Goal: Task Accomplishment & Management: Complete application form

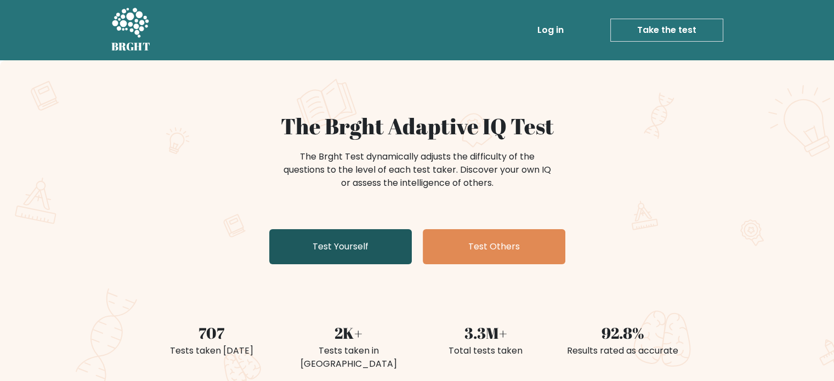
click at [310, 246] on link "Test Yourself" at bounding box center [340, 246] width 143 height 35
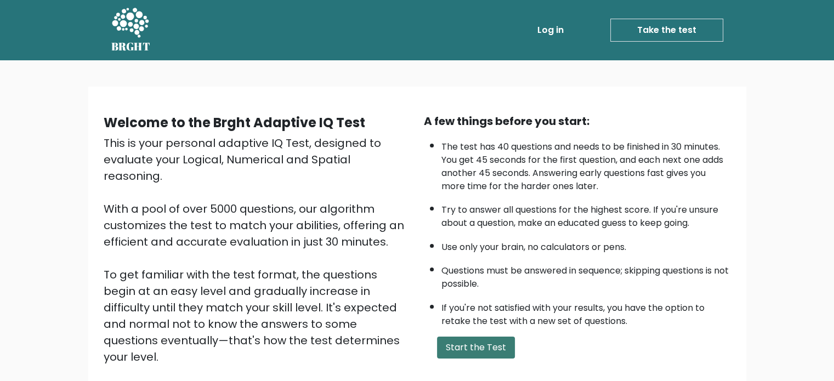
click at [466, 341] on button "Start the Test" at bounding box center [476, 348] width 78 height 22
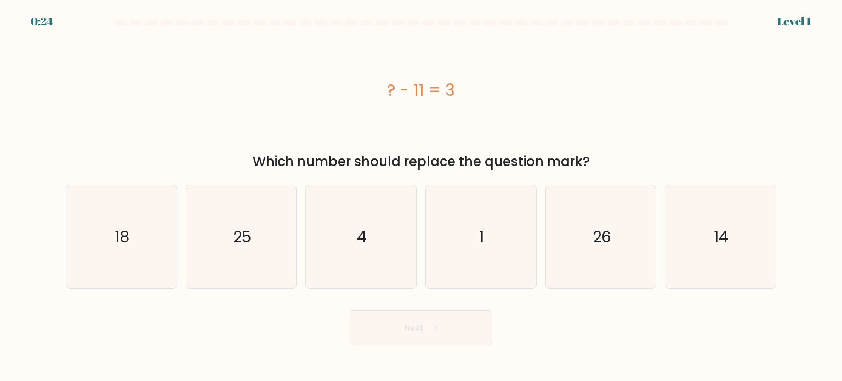
drag, startPoint x: 388, startPoint y: 80, endPoint x: 381, endPoint y: 80, distance: 6.6
click at [386, 80] on div "? - 11 = 3" at bounding box center [421, 90] width 711 height 25
click at [683, 260] on icon "14" at bounding box center [720, 236] width 103 height 103
click at [422, 196] on input "f. 14" at bounding box center [421, 193] width 1 height 5
radio input "true"
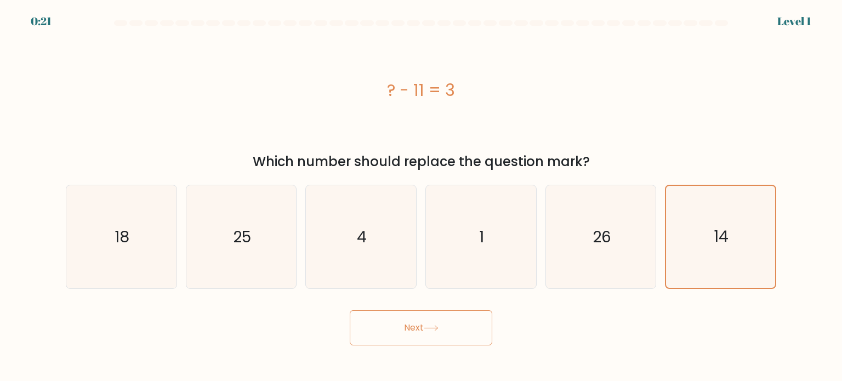
click at [419, 333] on button "Next" at bounding box center [421, 327] width 143 height 35
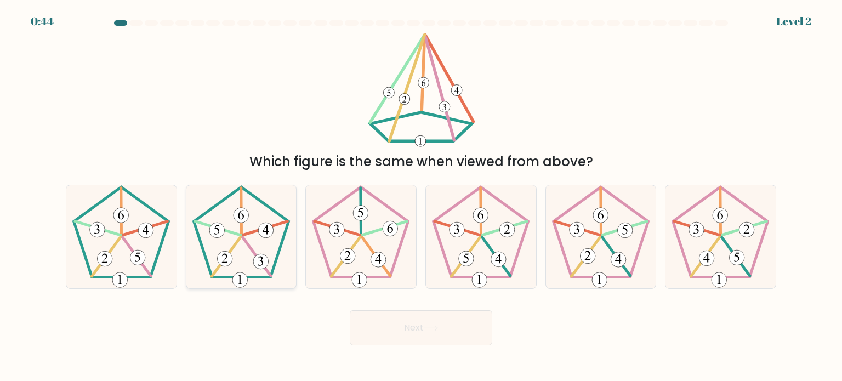
click at [230, 241] on icon at bounding box center [241, 236] width 103 height 103
click at [421, 196] on input "b." at bounding box center [421, 193] width 1 height 5
radio input "true"
click at [382, 321] on button "Next" at bounding box center [421, 327] width 143 height 35
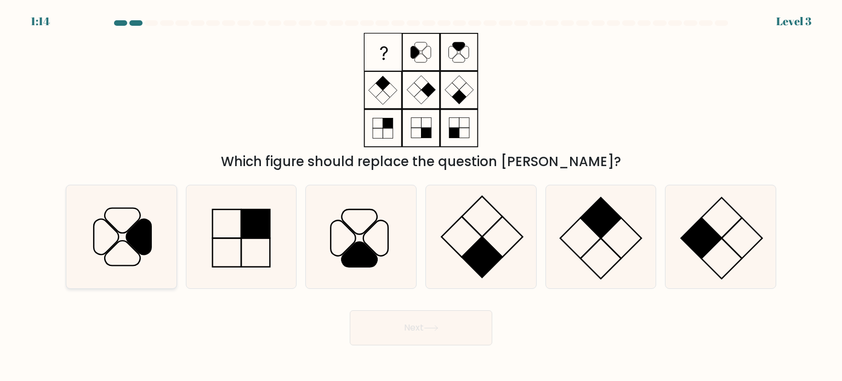
click at [137, 222] on icon at bounding box center [123, 220] width 36 height 25
click at [421, 196] on input "a." at bounding box center [421, 193] width 1 height 5
radio input "true"
click at [375, 327] on button "Next" at bounding box center [421, 327] width 143 height 35
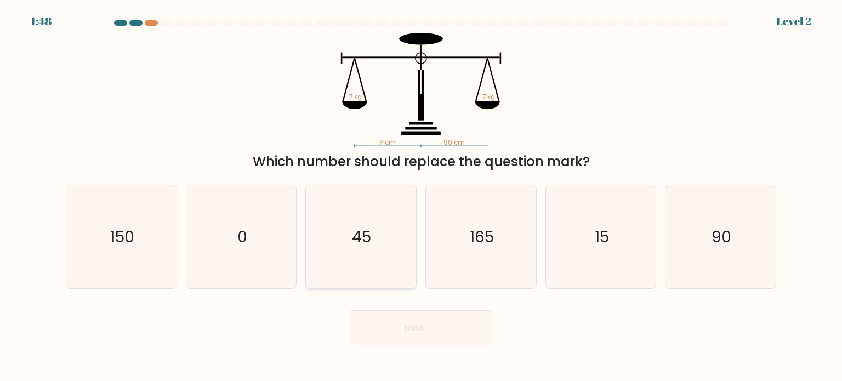
click at [349, 236] on icon "45" at bounding box center [360, 236] width 103 height 103
click at [421, 196] on input "c. 45" at bounding box center [421, 193] width 1 height 5
radio input "true"
drag, startPoint x: 403, startPoint y: 326, endPoint x: 409, endPoint y: 326, distance: 6.0
click at [406, 326] on button "Next" at bounding box center [421, 327] width 143 height 35
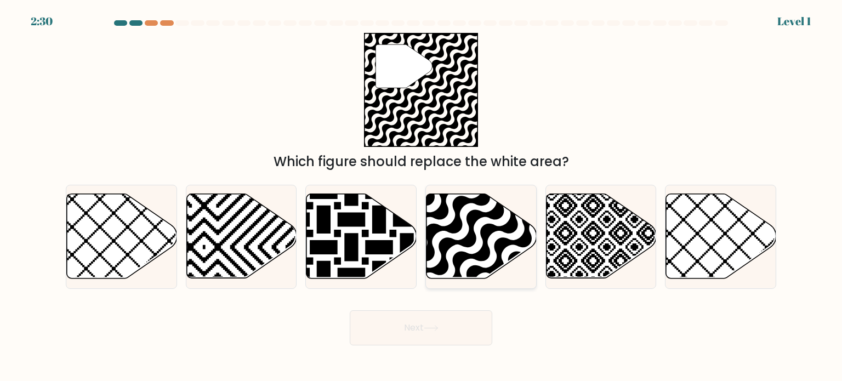
click at [466, 240] on icon at bounding box center [515, 283] width 222 height 222
click at [422, 196] on input "d." at bounding box center [421, 193] width 1 height 5
radio input "true"
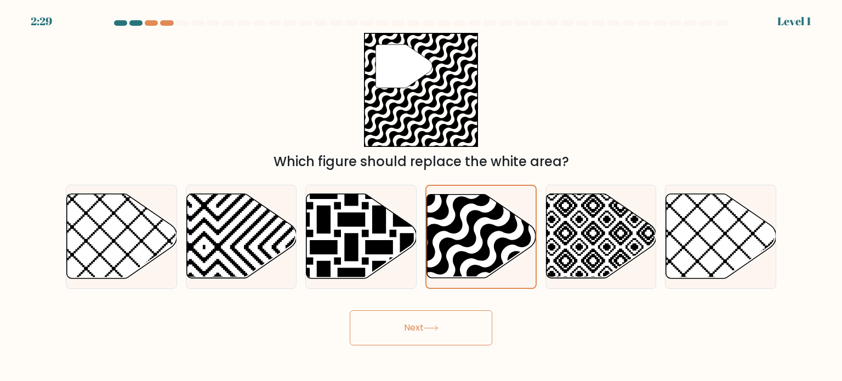
click at [426, 321] on button "Next" at bounding box center [421, 327] width 143 height 35
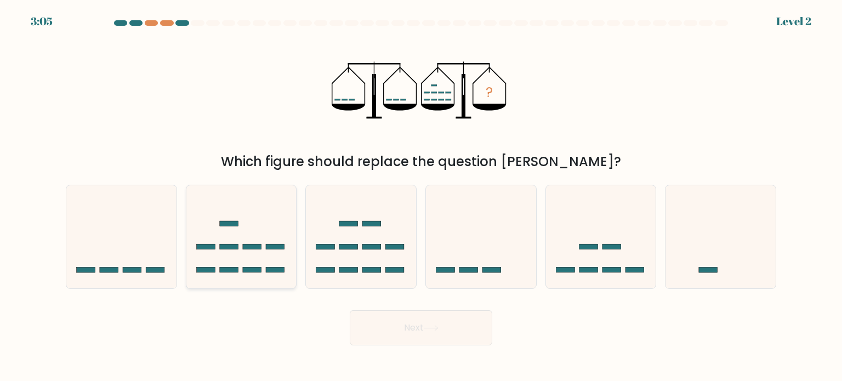
click at [221, 277] on icon at bounding box center [241, 236] width 110 height 91
click at [421, 196] on input "b." at bounding box center [421, 193] width 1 height 5
radio input "true"
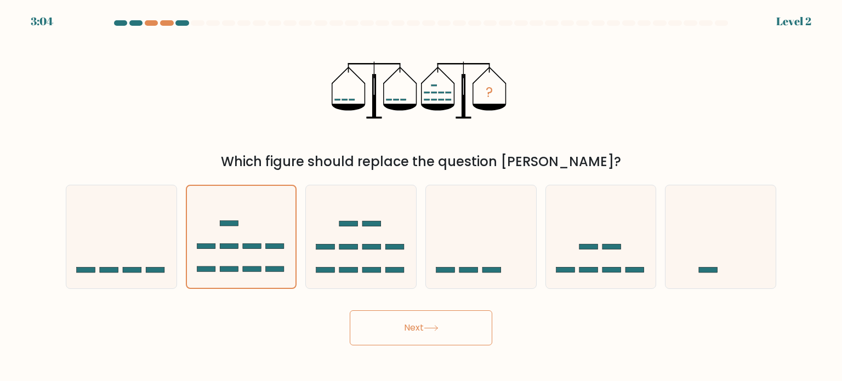
click at [362, 324] on button "Next" at bounding box center [421, 327] width 143 height 35
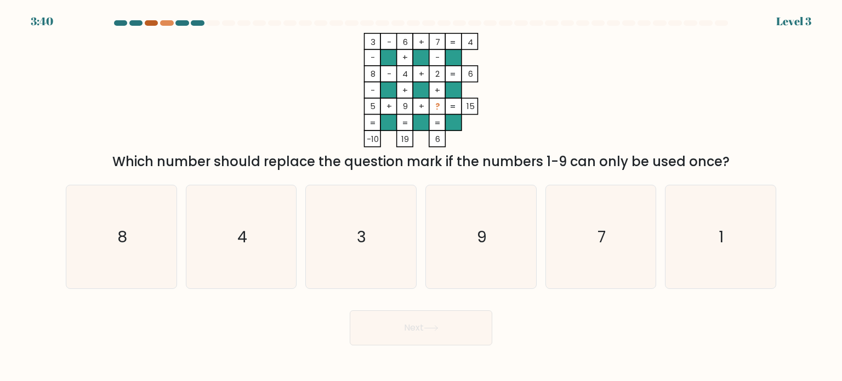
click at [151, 24] on div at bounding box center [151, 22] width 13 height 5
click at [156, 24] on div at bounding box center [151, 22] width 13 height 5
click at [173, 18] on div "3:38 Level 3" at bounding box center [421, 15] width 842 height 30
click at [168, 20] on div at bounding box center [166, 22] width 13 height 5
click at [166, 21] on div at bounding box center [166, 22] width 13 height 5
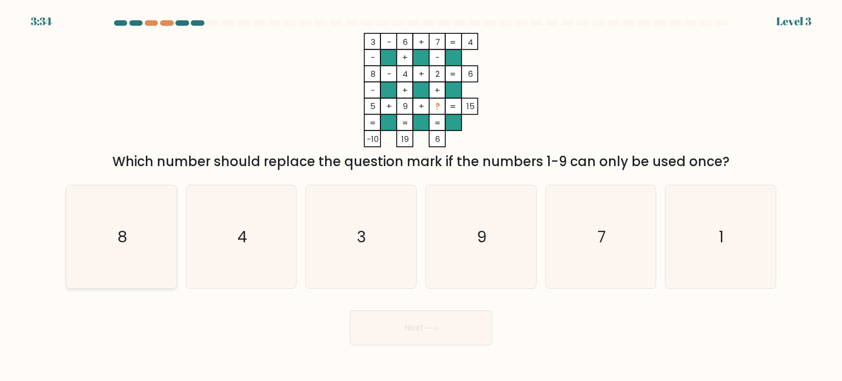
click at [130, 209] on icon "8" at bounding box center [121, 236] width 103 height 103
click at [421, 196] on input "a. 8" at bounding box center [421, 193] width 1 height 5
radio input "true"
click at [362, 326] on button "Next" at bounding box center [421, 327] width 143 height 35
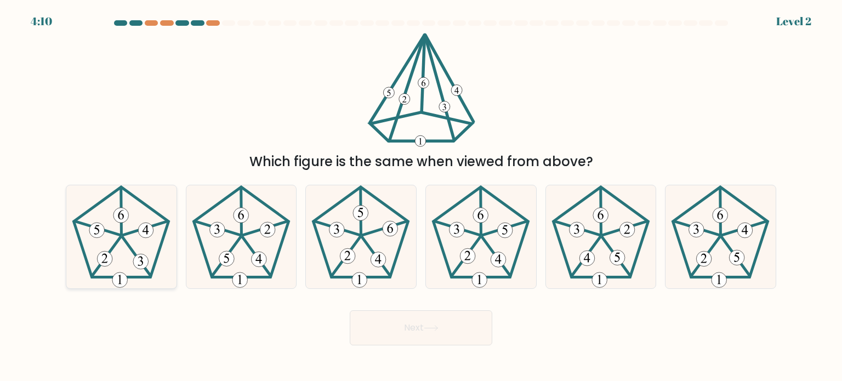
click at [143, 243] on icon at bounding box center [121, 236] width 103 height 103
click at [421, 196] on input "a." at bounding box center [421, 193] width 1 height 5
radio input "true"
click at [408, 336] on button "Next" at bounding box center [421, 327] width 143 height 35
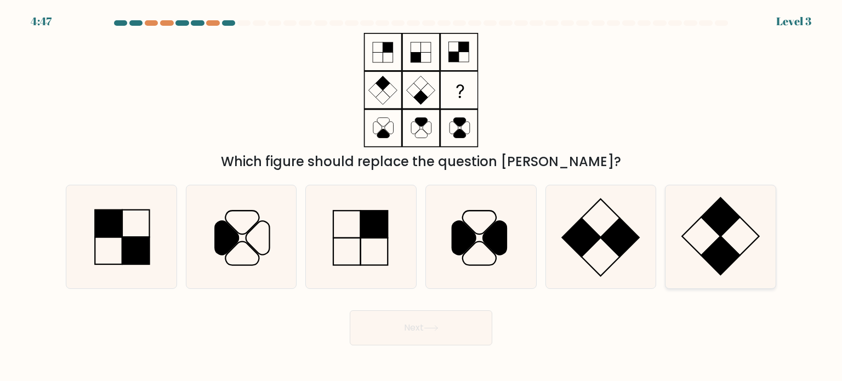
click at [700, 236] on icon at bounding box center [720, 236] width 103 height 103
click at [422, 196] on input "f." at bounding box center [421, 193] width 1 height 5
radio input "true"
click at [468, 326] on button "Next" at bounding box center [421, 327] width 143 height 35
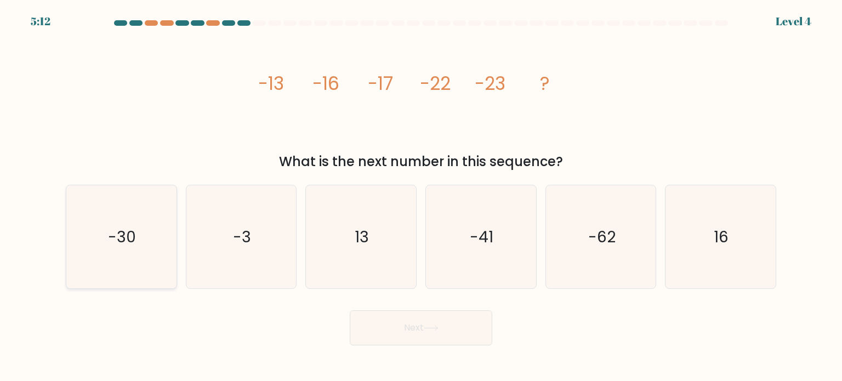
click at [111, 239] on text "-30" at bounding box center [123, 236] width 28 height 22
click at [421, 196] on input "a. -30" at bounding box center [421, 193] width 1 height 5
radio input "true"
click at [404, 328] on button "Next" at bounding box center [421, 327] width 143 height 35
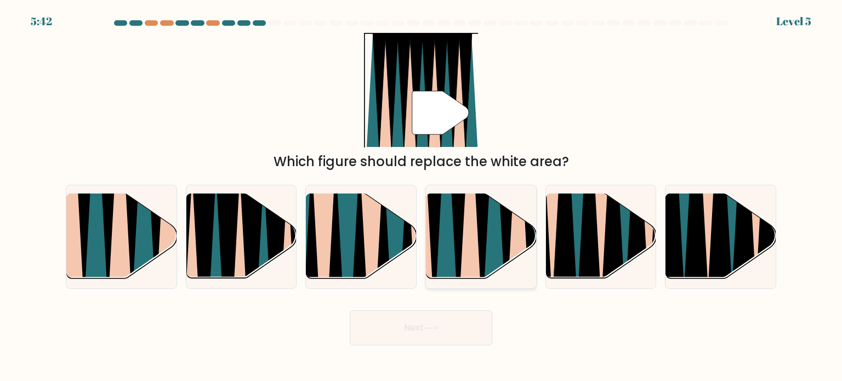
click at [451, 239] on icon at bounding box center [446, 193] width 24 height 220
click at [422, 196] on input "d." at bounding box center [421, 193] width 1 height 5
radio input "true"
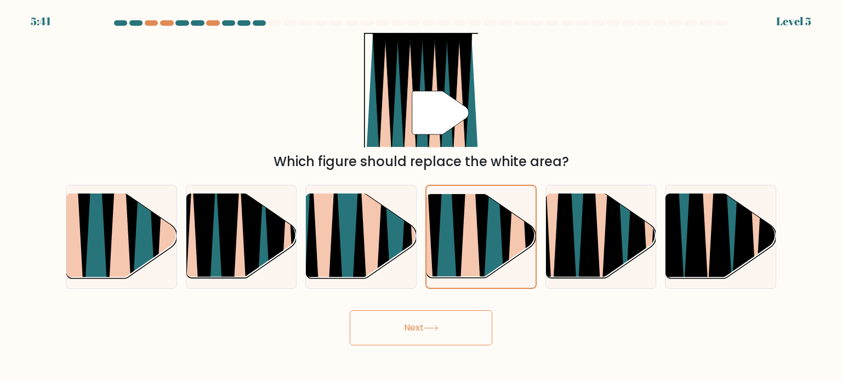
click at [388, 344] on button "Next" at bounding box center [421, 327] width 143 height 35
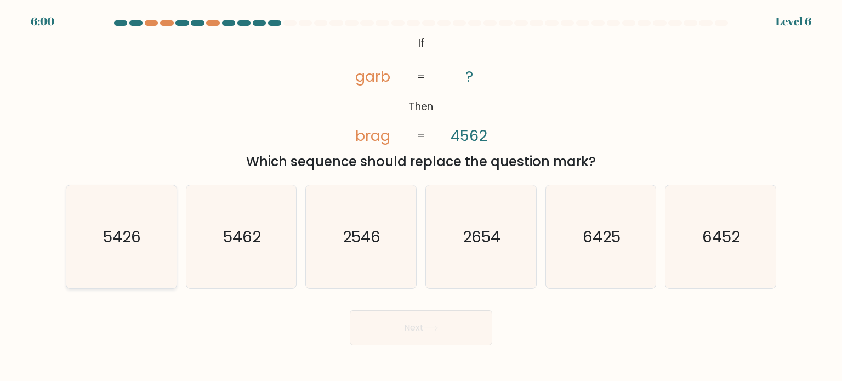
click at [90, 251] on icon "5426" at bounding box center [121, 236] width 103 height 103
click at [421, 196] on input "a. 5426" at bounding box center [421, 193] width 1 height 5
radio input "true"
click at [405, 333] on button "Next" at bounding box center [421, 327] width 143 height 35
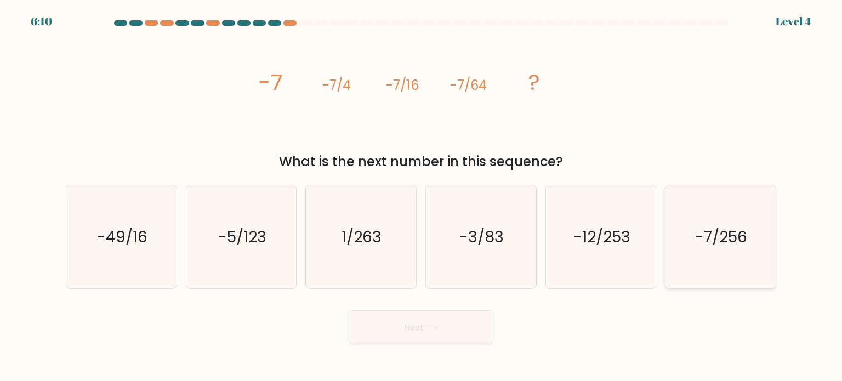
drag, startPoint x: 737, startPoint y: 274, endPoint x: 689, endPoint y: 279, distance: 48.5
click at [728, 274] on icon "-7/256" at bounding box center [720, 236] width 103 height 103
click at [683, 243] on icon "-7/256" at bounding box center [720, 236] width 103 height 103
click at [422, 196] on input "f. -7/256" at bounding box center [421, 193] width 1 height 5
radio input "true"
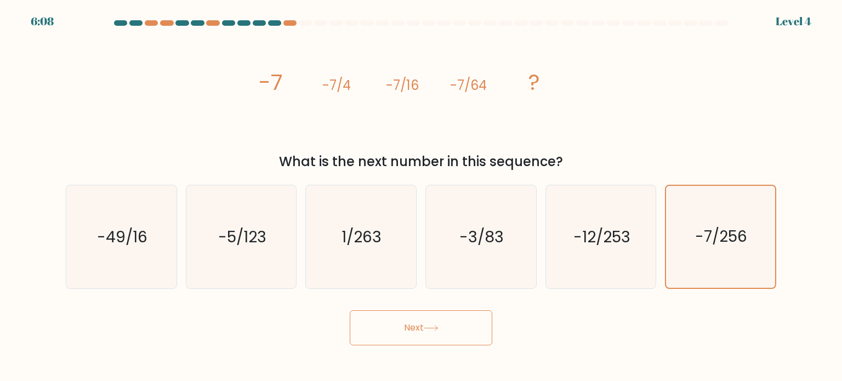
click at [430, 319] on button "Next" at bounding box center [421, 327] width 143 height 35
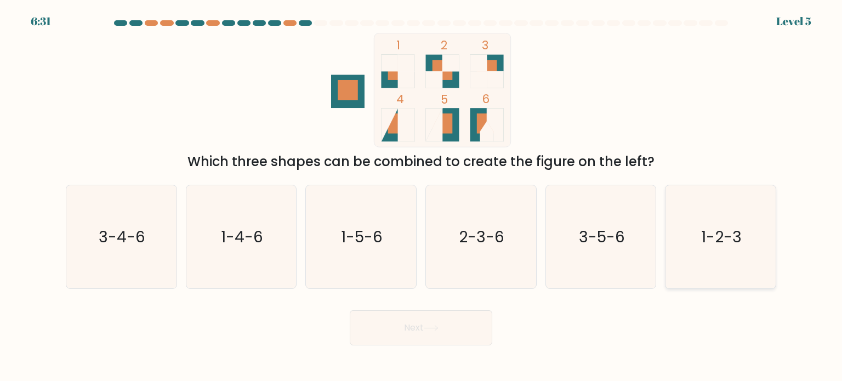
click at [710, 239] on text "1-2-3" at bounding box center [721, 236] width 41 height 22
click at [422, 196] on input "f. 1-2-3" at bounding box center [421, 193] width 1 height 5
radio input "true"
click at [443, 334] on button "Next" at bounding box center [421, 327] width 143 height 35
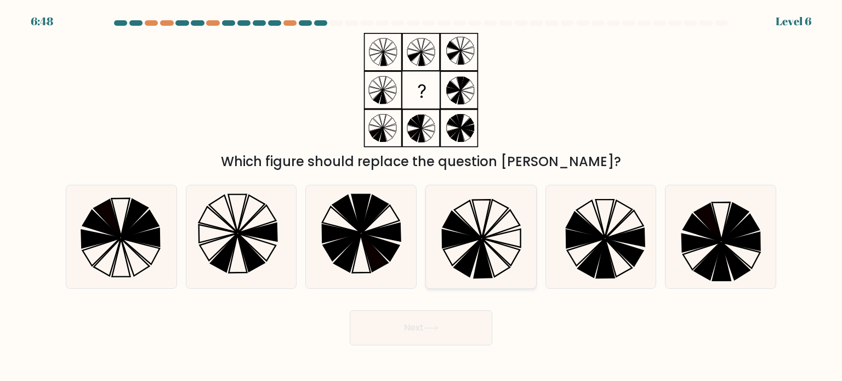
click at [476, 250] on icon at bounding box center [468, 258] width 27 height 38
click at [422, 196] on input "d." at bounding box center [421, 193] width 1 height 5
radio input "true"
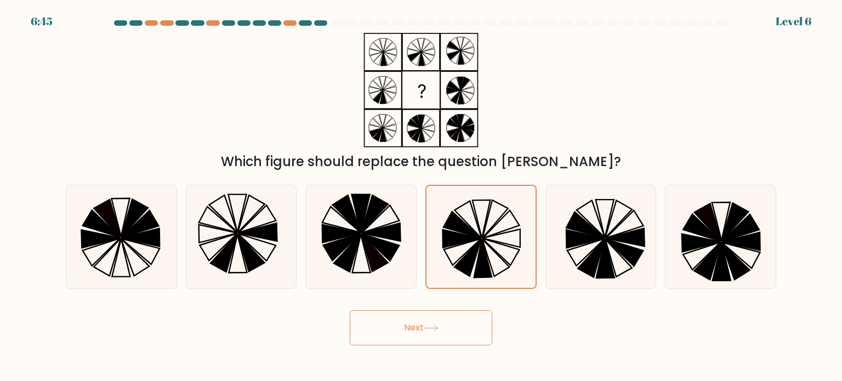
click at [393, 325] on button "Next" at bounding box center [421, 327] width 143 height 35
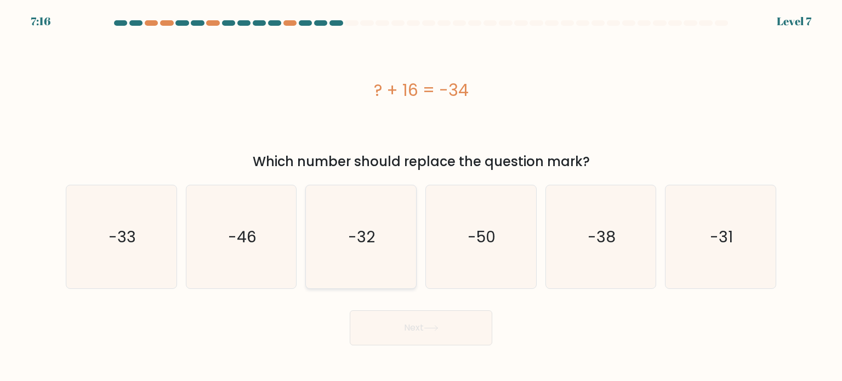
click at [375, 265] on icon "-32" at bounding box center [360, 236] width 103 height 103
click at [421, 196] on input "c. -32" at bounding box center [421, 193] width 1 height 5
radio input "true"
click at [392, 331] on button "Next" at bounding box center [421, 327] width 143 height 35
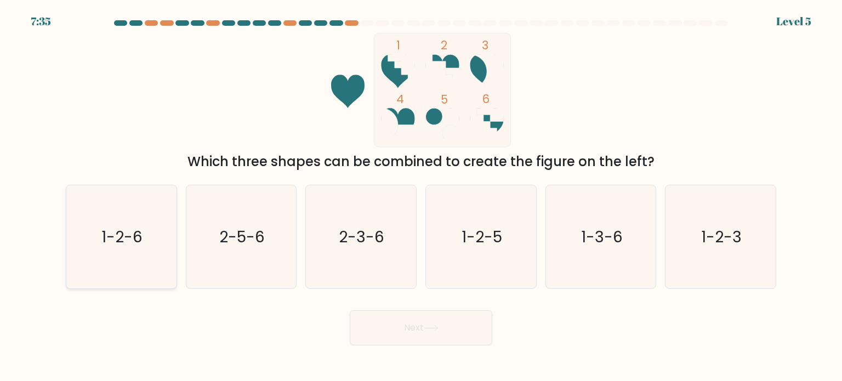
click at [149, 225] on icon "1-2-6" at bounding box center [121, 236] width 103 height 103
click at [421, 196] on input "a. 1-2-6" at bounding box center [421, 193] width 1 height 5
radio input "true"
click at [457, 340] on button "Next" at bounding box center [421, 327] width 143 height 35
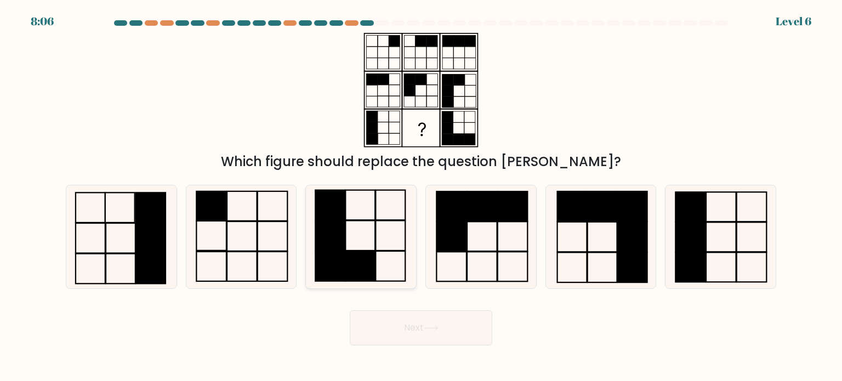
click at [358, 217] on icon at bounding box center [360, 236] width 103 height 103
click at [421, 196] on input "c." at bounding box center [421, 193] width 1 height 5
radio input "true"
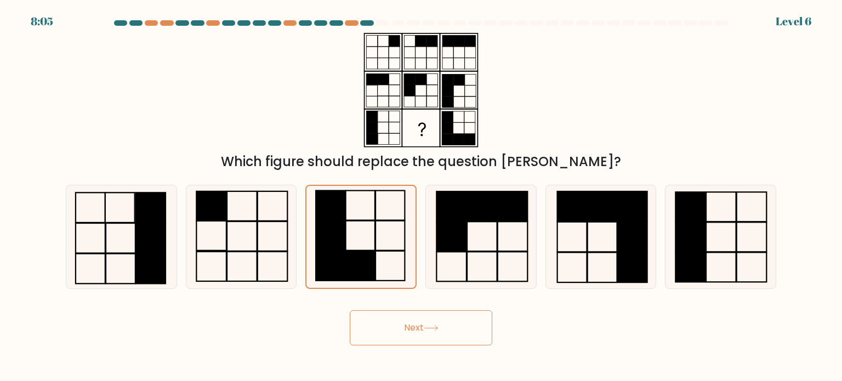
click at [406, 315] on button "Next" at bounding box center [421, 327] width 143 height 35
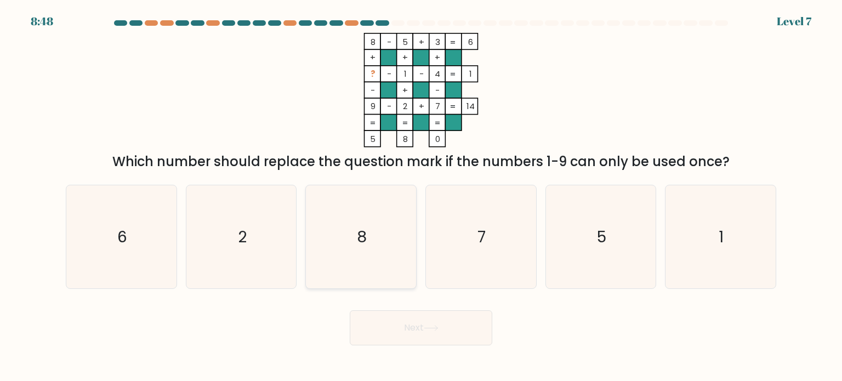
drag, startPoint x: 322, startPoint y: 251, endPoint x: 334, endPoint y: 286, distance: 37.5
click at [322, 251] on icon "8" at bounding box center [360, 236] width 103 height 103
click at [421, 196] on input "c. 8" at bounding box center [421, 193] width 1 height 5
radio input "true"
click at [398, 350] on body "8:48 Level 7" at bounding box center [421, 190] width 842 height 381
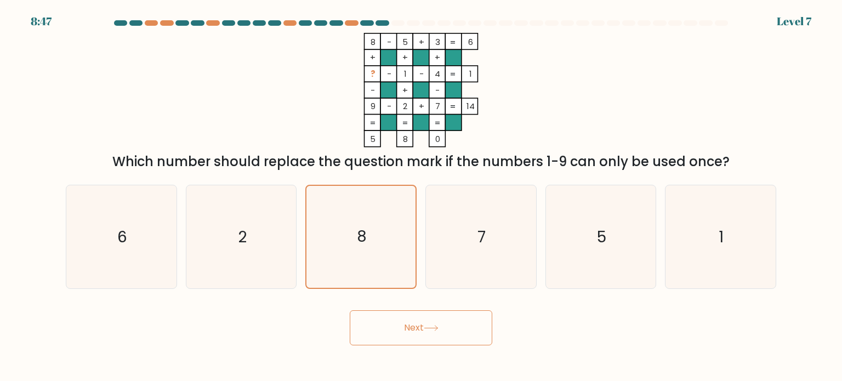
click at [390, 329] on button "Next" at bounding box center [421, 327] width 143 height 35
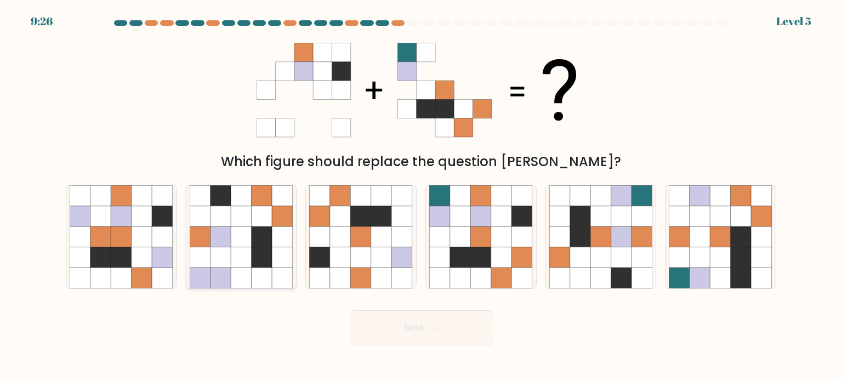
click at [274, 199] on icon at bounding box center [282, 195] width 21 height 21
click at [421, 196] on input "b." at bounding box center [421, 193] width 1 height 5
radio input "true"
click at [383, 322] on button "Next" at bounding box center [421, 327] width 143 height 35
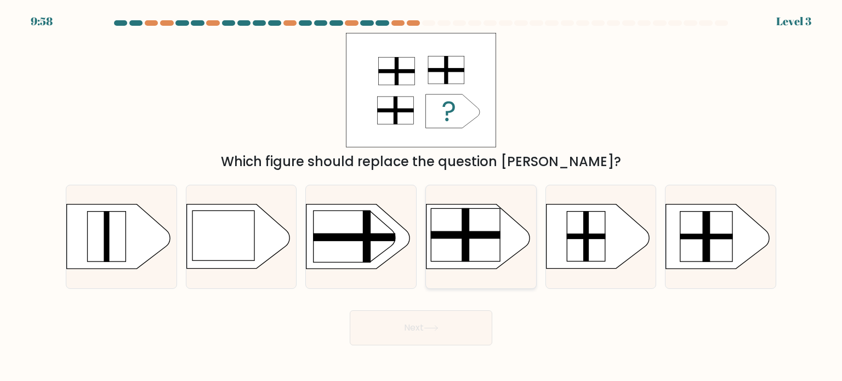
click at [462, 234] on rect at bounding box center [466, 235] width 70 height 8
click at [422, 196] on input "d." at bounding box center [421, 193] width 1 height 5
radio input "true"
click at [439, 322] on button "Next" at bounding box center [421, 327] width 143 height 35
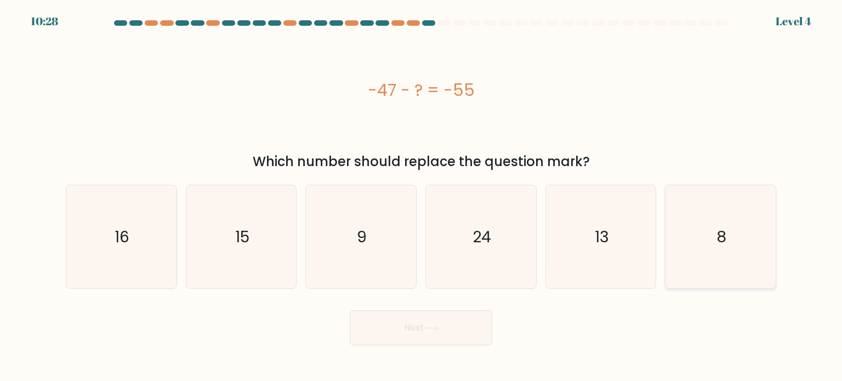
click at [753, 252] on icon "8" at bounding box center [720, 236] width 103 height 103
click at [422, 196] on input "f. 8" at bounding box center [421, 193] width 1 height 5
radio input "true"
click at [417, 331] on button "Next" at bounding box center [421, 327] width 143 height 35
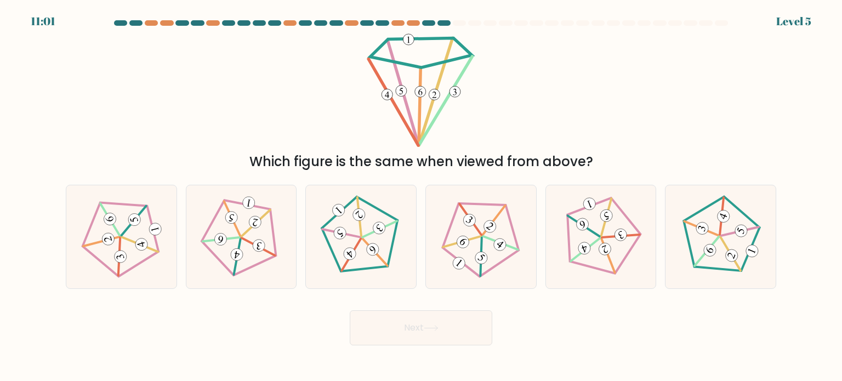
drag, startPoint x: 370, startPoint y: 248, endPoint x: 364, endPoint y: 316, distance: 68.2
click at [367, 248] on 164 at bounding box center [372, 249] width 17 height 17
click at [421, 196] on input "c." at bounding box center [421, 193] width 1 height 5
radio input "true"
click at [369, 317] on button "Next" at bounding box center [421, 327] width 143 height 35
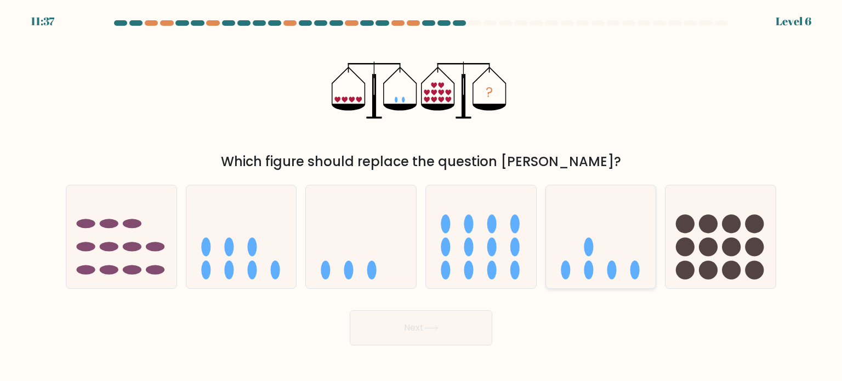
click at [573, 256] on icon at bounding box center [601, 236] width 110 height 91
click at [422, 196] on input "e." at bounding box center [421, 193] width 1 height 5
radio input "true"
click at [428, 321] on button "Next" at bounding box center [421, 327] width 143 height 35
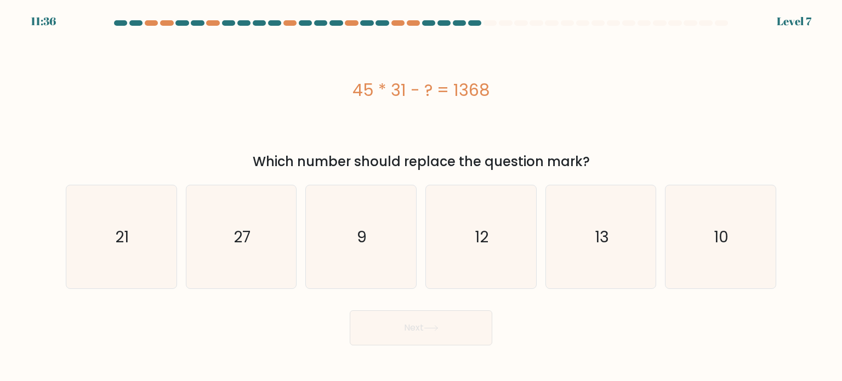
click at [427, 326] on icon at bounding box center [431, 328] width 15 height 6
click at [292, 320] on div "Next" at bounding box center [421, 323] width 724 height 43
click at [311, 241] on icon "9" at bounding box center [360, 236] width 103 height 103
click at [421, 196] on input "c. 9" at bounding box center [421, 193] width 1 height 5
radio input "true"
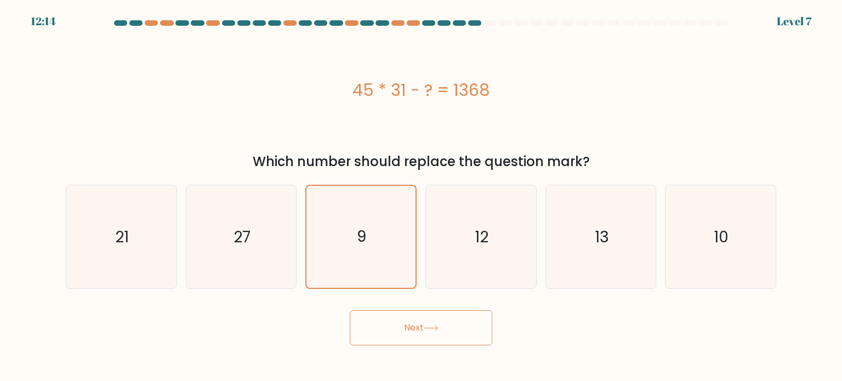
click at [393, 335] on button "Next" at bounding box center [421, 327] width 143 height 35
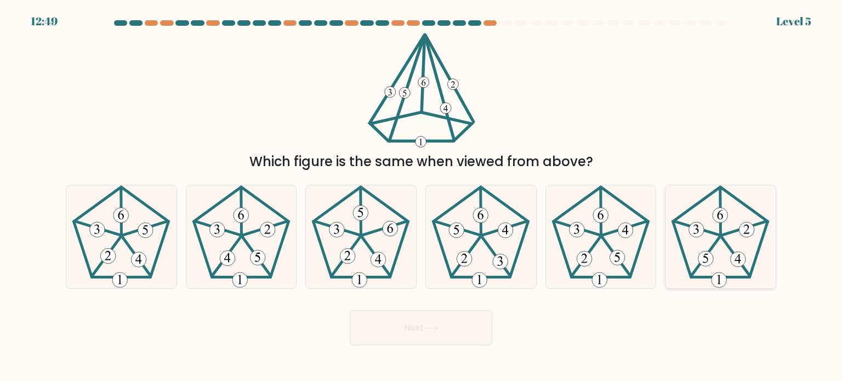
click at [704, 239] on icon at bounding box center [720, 236] width 103 height 103
click at [422, 196] on input "f." at bounding box center [421, 193] width 1 height 5
radio input "true"
click at [475, 333] on button "Next" at bounding box center [421, 327] width 143 height 35
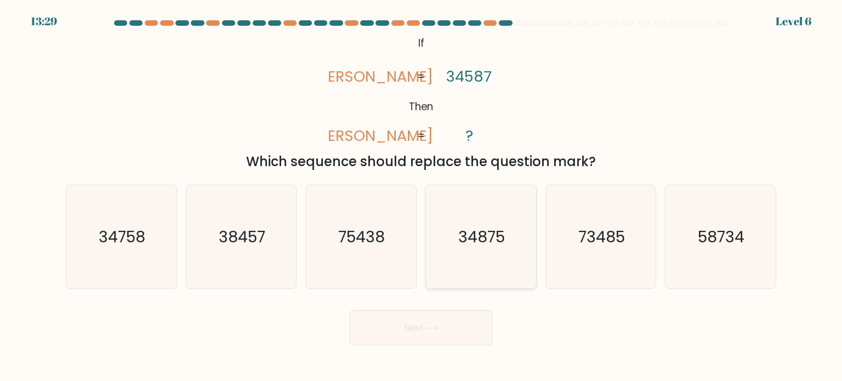
click at [446, 236] on icon "34875" at bounding box center [480, 236] width 103 height 103
click at [422, 196] on input "d. 34875" at bounding box center [421, 193] width 1 height 5
radio input "true"
click at [433, 310] on button "Next" at bounding box center [421, 327] width 143 height 35
click at [426, 327] on button "Next" at bounding box center [421, 327] width 143 height 35
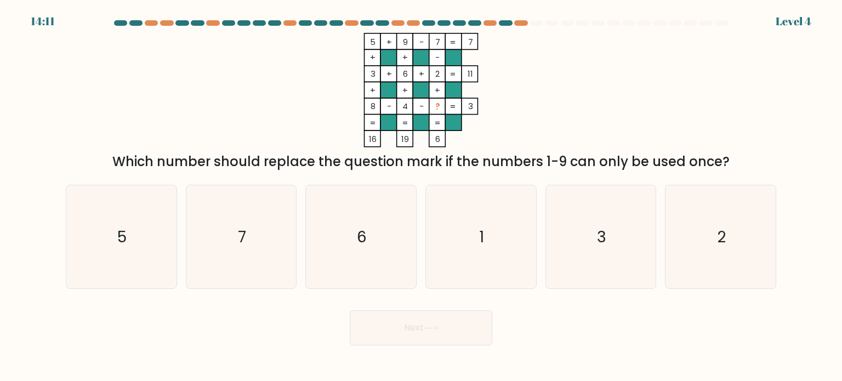
drag, startPoint x: 400, startPoint y: 243, endPoint x: 404, endPoint y: 320, distance: 76.9
click at [400, 243] on icon "6" at bounding box center [360, 236] width 103 height 103
click at [421, 196] on input "c. 6" at bounding box center [421, 193] width 1 height 5
radio input "true"
click at [404, 320] on button "Next" at bounding box center [421, 327] width 143 height 35
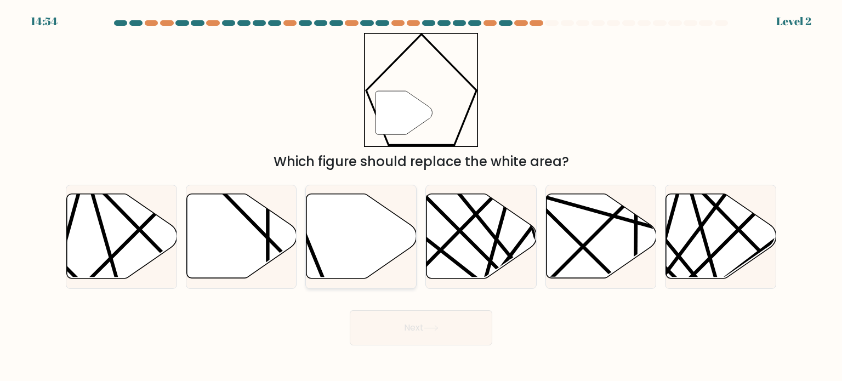
click at [349, 261] on icon at bounding box center [362, 236] width 110 height 84
click at [421, 196] on input "c." at bounding box center [421, 193] width 1 height 5
radio input "true"
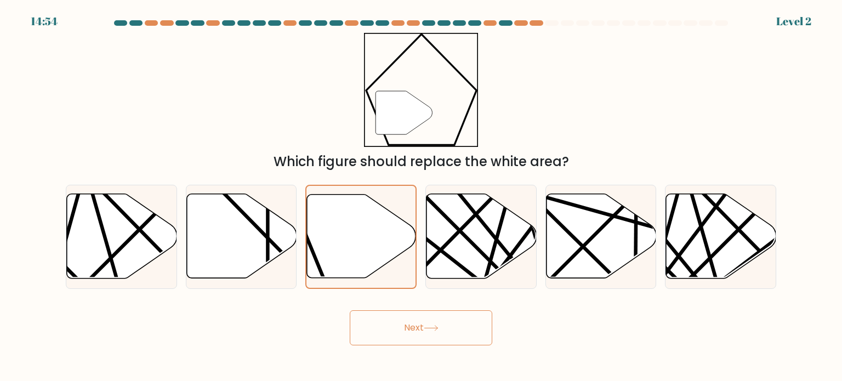
click at [398, 319] on button "Next" at bounding box center [421, 327] width 143 height 35
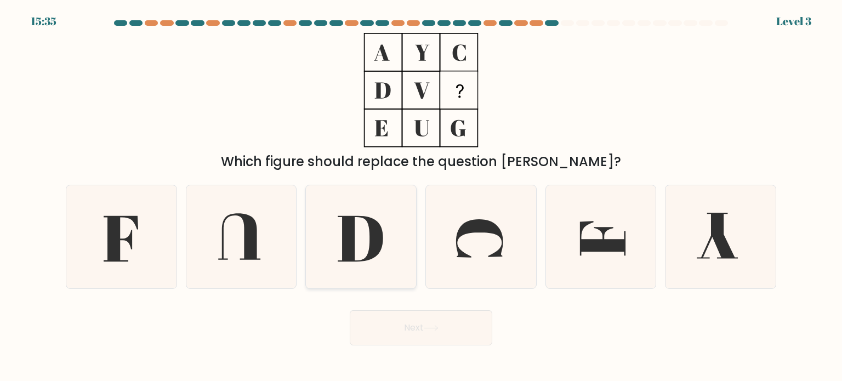
click at [364, 269] on icon at bounding box center [360, 236] width 103 height 103
click at [421, 196] on input "c." at bounding box center [421, 193] width 1 height 5
radio input "true"
click at [395, 325] on button "Next" at bounding box center [421, 327] width 143 height 35
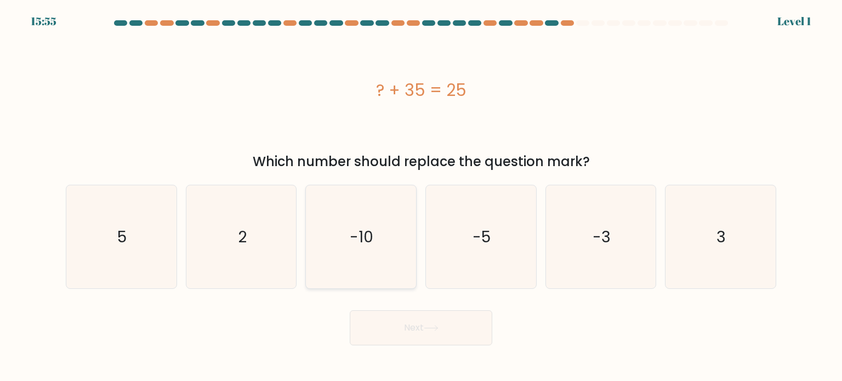
click at [375, 237] on icon "-10" at bounding box center [360, 236] width 103 height 103
click at [421, 196] on input "c. -10" at bounding box center [421, 193] width 1 height 5
radio input "true"
click at [386, 326] on button "Next" at bounding box center [421, 327] width 143 height 35
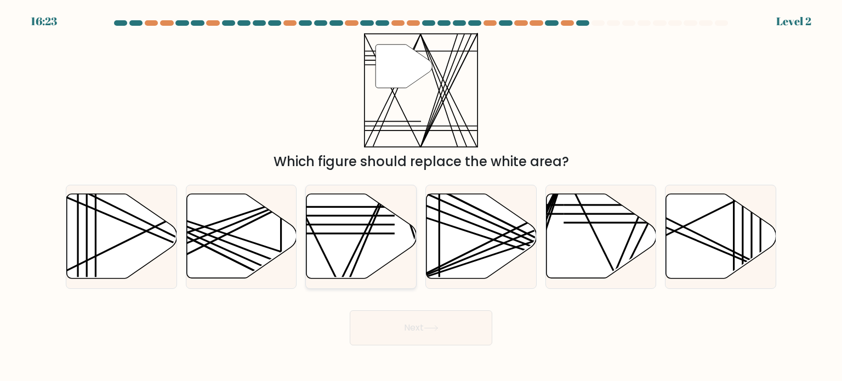
click at [324, 237] on icon at bounding box center [362, 236] width 110 height 84
click at [421, 196] on input "c." at bounding box center [421, 193] width 1 height 5
radio input "true"
click at [379, 318] on button "Next" at bounding box center [421, 327] width 143 height 35
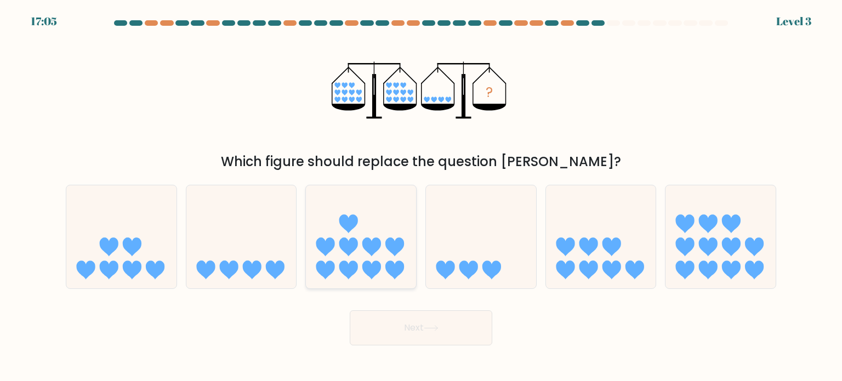
click at [340, 228] on icon at bounding box center [361, 236] width 110 height 91
click at [421, 196] on input "c." at bounding box center [421, 193] width 1 height 5
radio input "true"
click at [262, 263] on icon at bounding box center [241, 236] width 110 height 91
click at [421, 196] on input "b." at bounding box center [421, 193] width 1 height 5
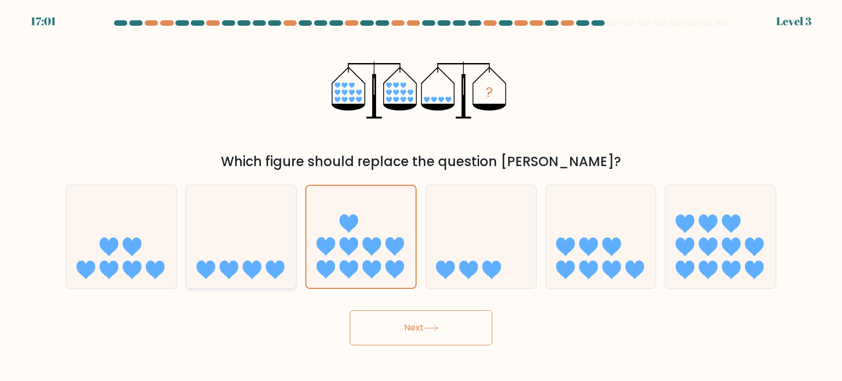
radio input "true"
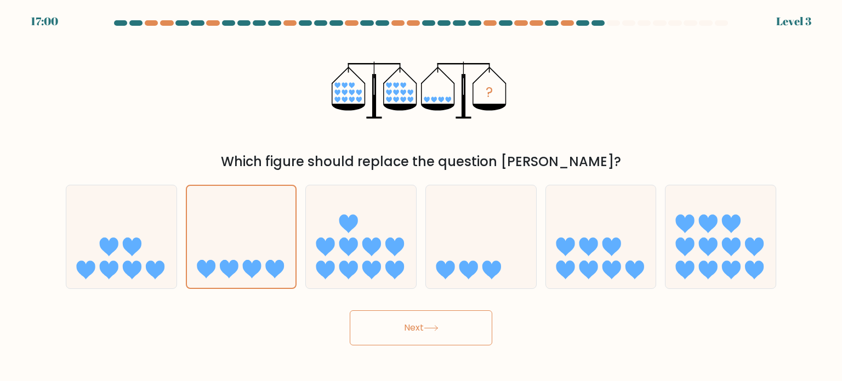
click at [380, 321] on button "Next" at bounding box center [421, 327] width 143 height 35
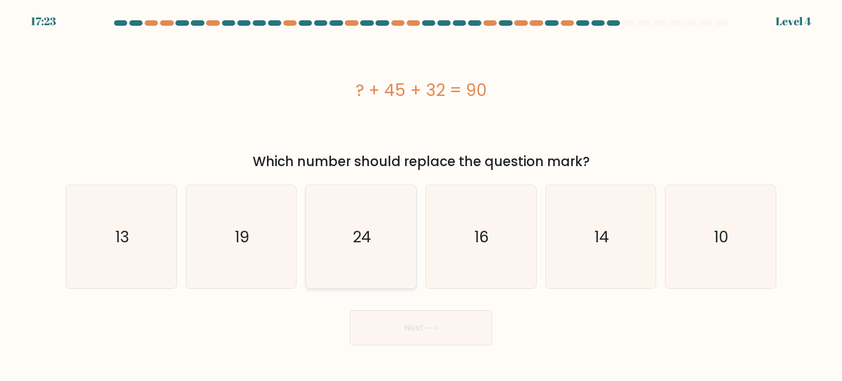
click at [339, 233] on icon "24" at bounding box center [360, 236] width 103 height 103
click at [421, 196] on input "c. 24" at bounding box center [421, 193] width 1 height 5
radio input "true"
click at [402, 321] on button "Next" at bounding box center [421, 327] width 143 height 35
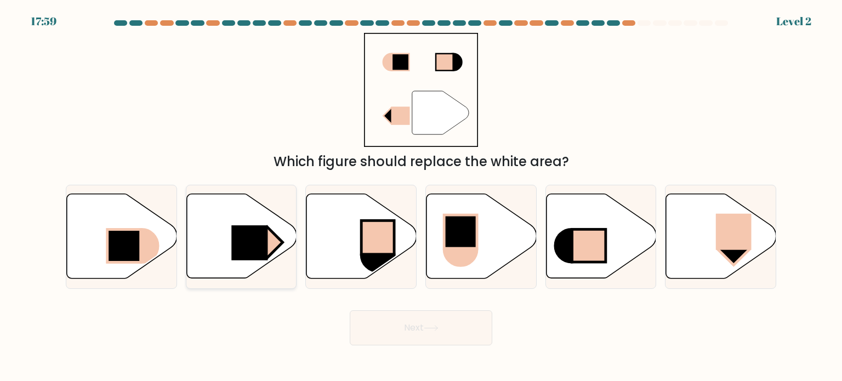
click at [243, 239] on rect at bounding box center [249, 242] width 36 height 35
click at [421, 196] on input "b." at bounding box center [421, 193] width 1 height 5
radio input "true"
click at [392, 324] on button "Next" at bounding box center [421, 327] width 143 height 35
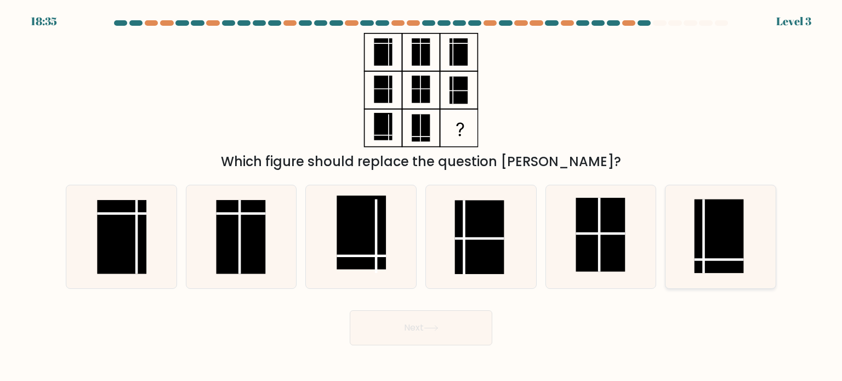
click at [718, 245] on rect at bounding box center [719, 236] width 49 height 74
click at [422, 196] on input "f." at bounding box center [421, 193] width 1 height 5
radio input "true"
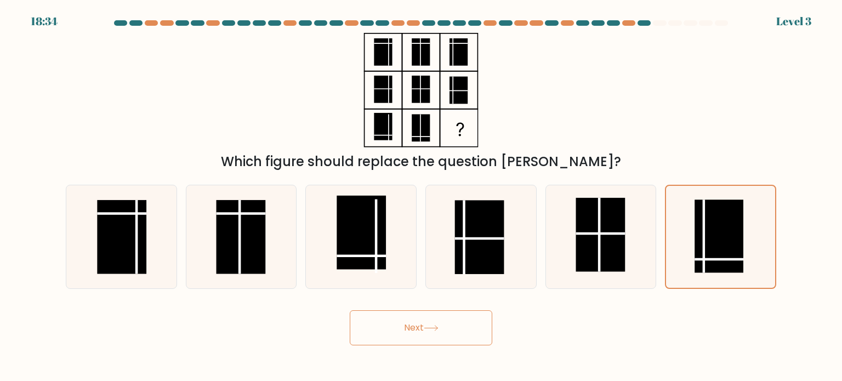
click at [413, 332] on button "Next" at bounding box center [421, 327] width 143 height 35
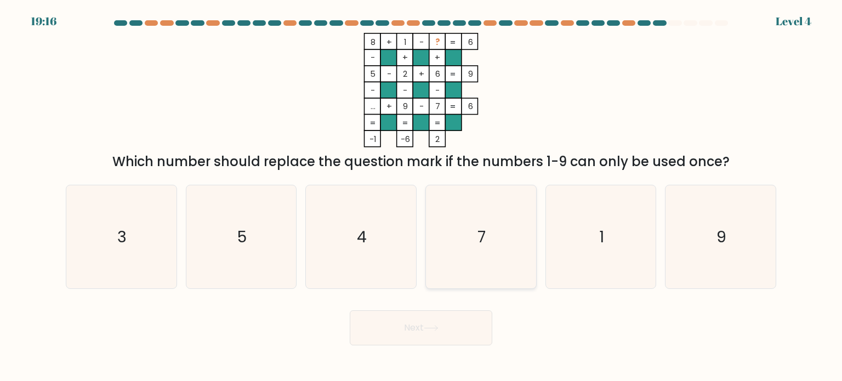
click at [498, 269] on icon "7" at bounding box center [480, 236] width 103 height 103
click at [422, 196] on input "d. 7" at bounding box center [421, 193] width 1 height 5
radio input "true"
click at [451, 319] on button "Next" at bounding box center [421, 327] width 143 height 35
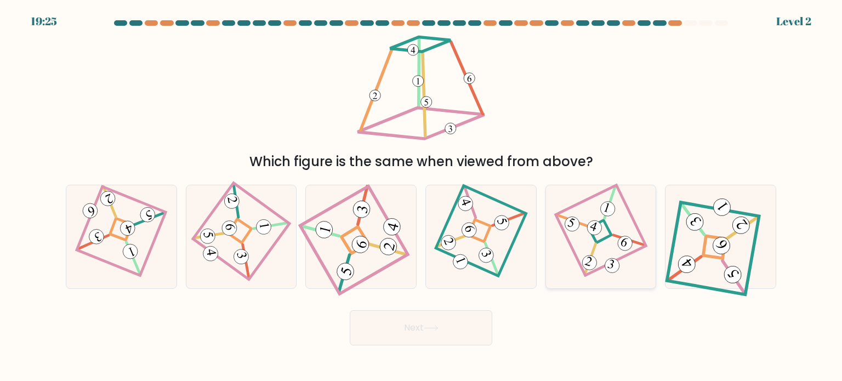
click at [601, 208] on 856 at bounding box center [608, 209] width 19 height 19
click at [422, 196] on input "e." at bounding box center [421, 193] width 1 height 5
radio input "true"
click at [406, 337] on button "Next" at bounding box center [421, 327] width 143 height 35
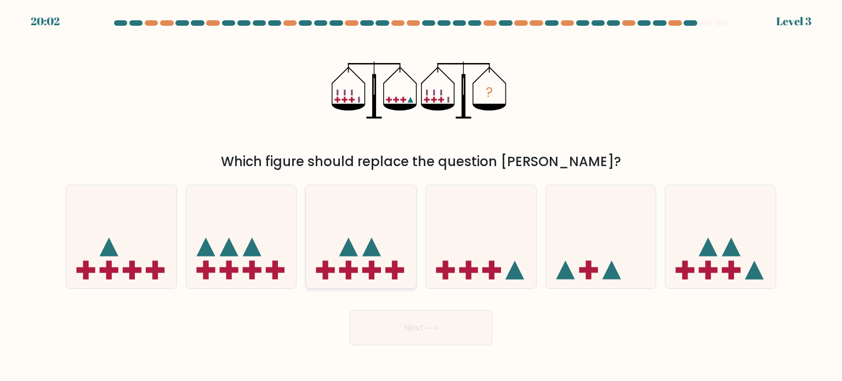
click at [353, 235] on icon at bounding box center [361, 236] width 110 height 91
click at [421, 196] on input "c." at bounding box center [421, 193] width 1 height 5
radio input "true"
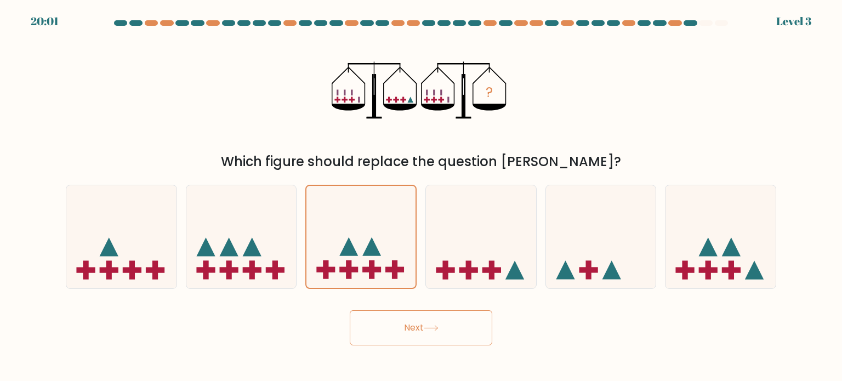
click at [394, 342] on button "Next" at bounding box center [421, 327] width 143 height 35
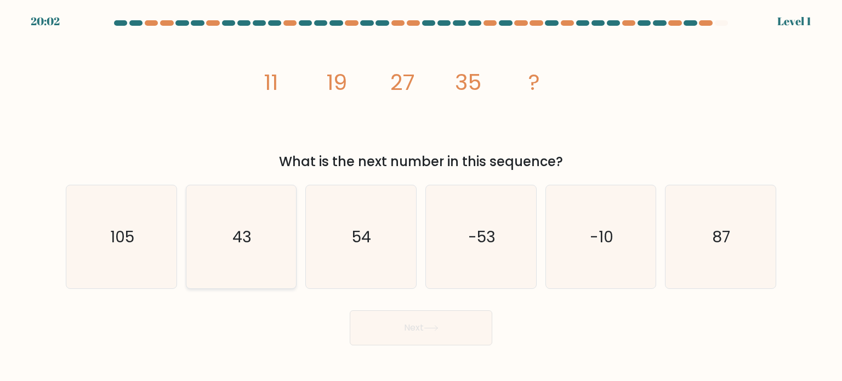
click at [291, 245] on icon "43" at bounding box center [241, 236] width 103 height 103
click at [421, 196] on input "b. 43" at bounding box center [421, 193] width 1 height 5
radio input "true"
click at [395, 344] on button "Next" at bounding box center [421, 327] width 143 height 35
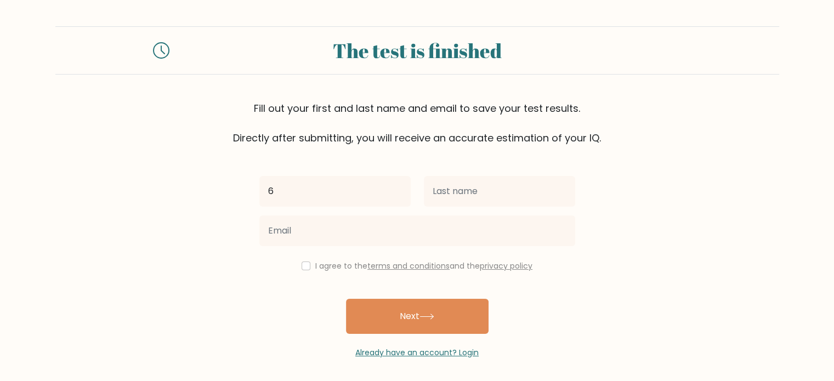
type input "6"
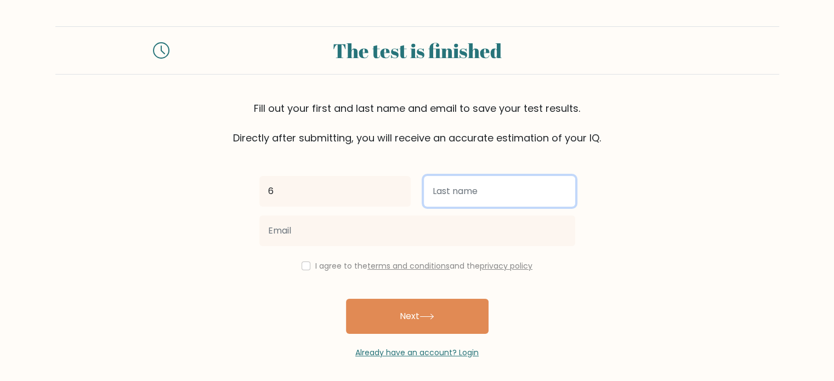
click at [474, 193] on input "text" at bounding box center [499, 191] width 151 height 31
type input "7"
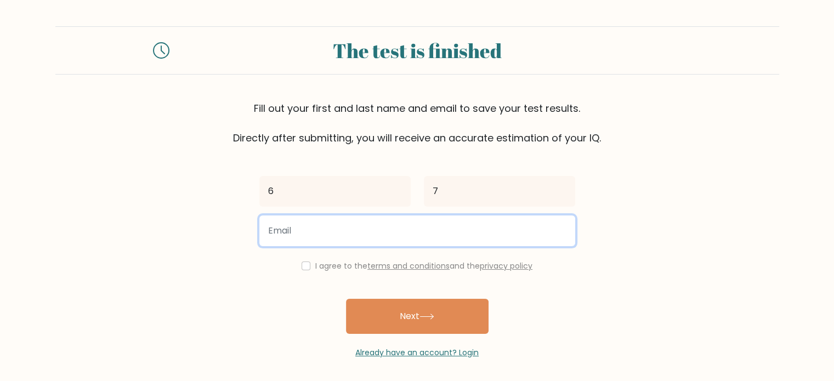
click at [405, 229] on input "email" at bounding box center [417, 231] width 316 height 31
type input "pavleskistefan9@gmail.com"
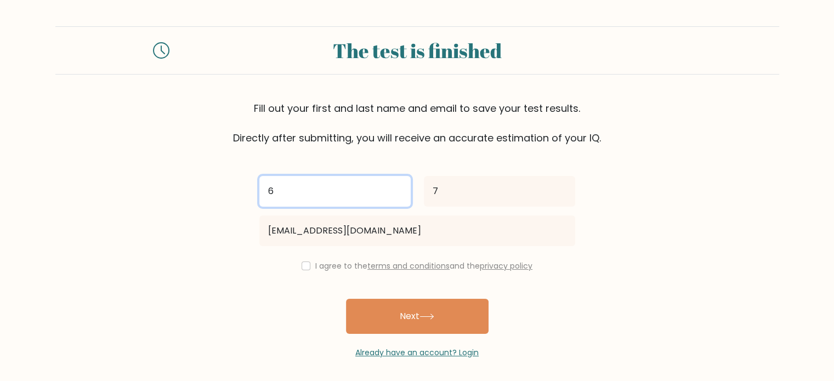
click at [302, 199] on input "6" at bounding box center [334, 191] width 151 height 31
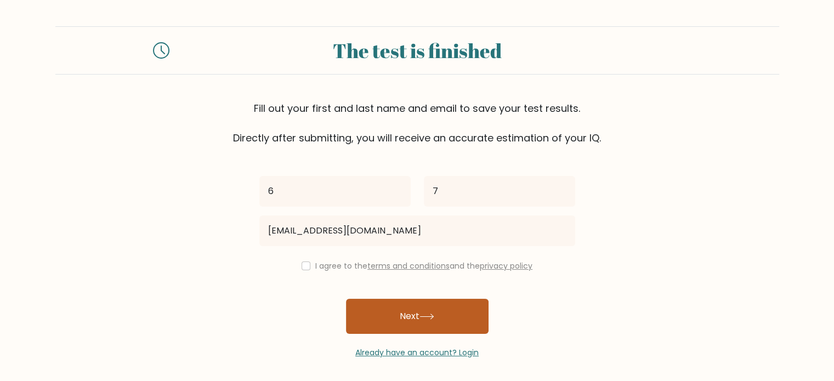
click at [396, 315] on button "Next" at bounding box center [417, 316] width 143 height 35
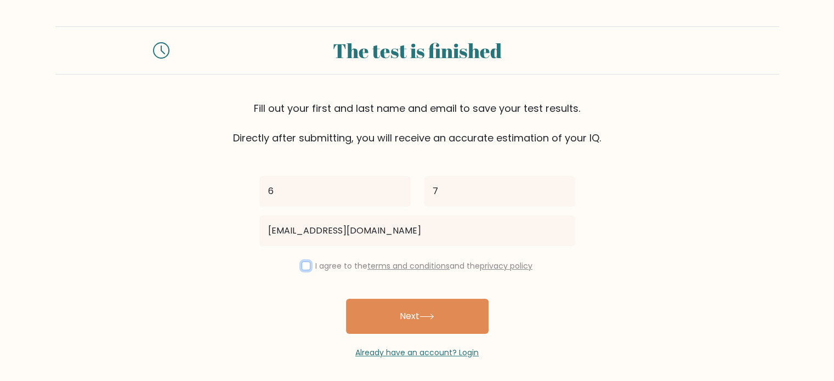
click at [302, 264] on input "checkbox" at bounding box center [306, 266] width 9 height 9
checkbox input "true"
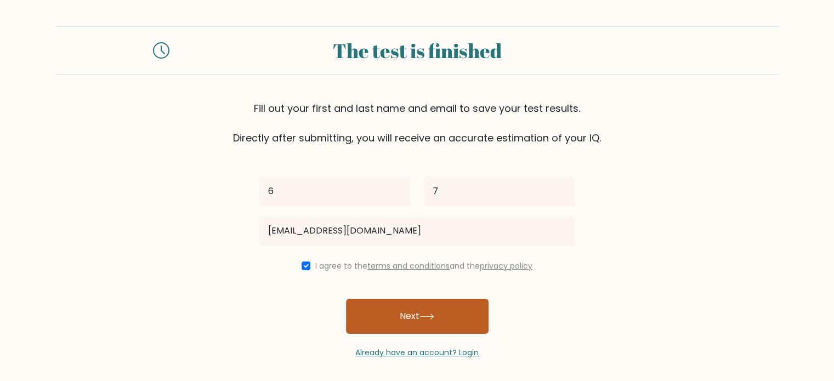
click at [386, 316] on button "Next" at bounding box center [417, 316] width 143 height 35
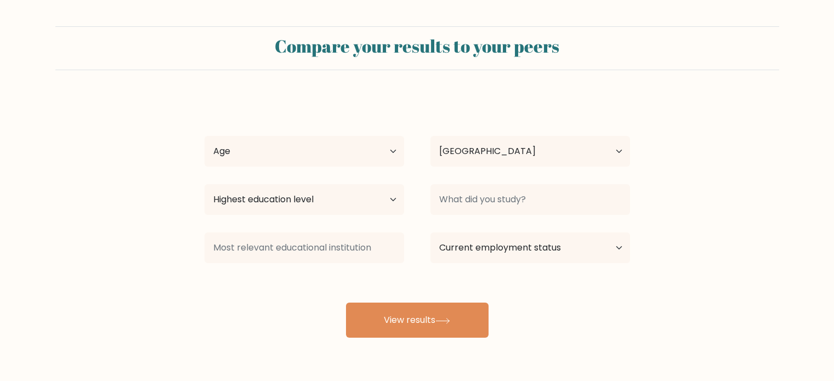
select select "MK"
click at [263, 140] on select "Age Under [DEMOGRAPHIC_DATA] [DEMOGRAPHIC_DATA] [DEMOGRAPHIC_DATA] [DEMOGRAPHIC…" at bounding box center [305, 151] width 200 height 31
select select "min_18"
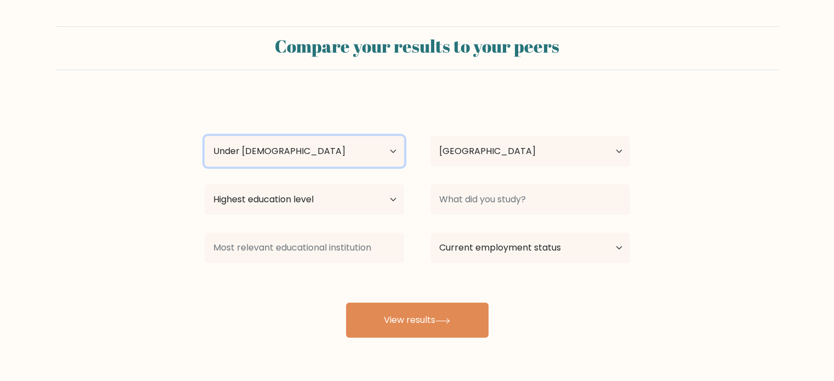
click at [205, 136] on select "Age Under [DEMOGRAPHIC_DATA] [DEMOGRAPHIC_DATA] [DEMOGRAPHIC_DATA] [DEMOGRAPHIC…" at bounding box center [305, 151] width 200 height 31
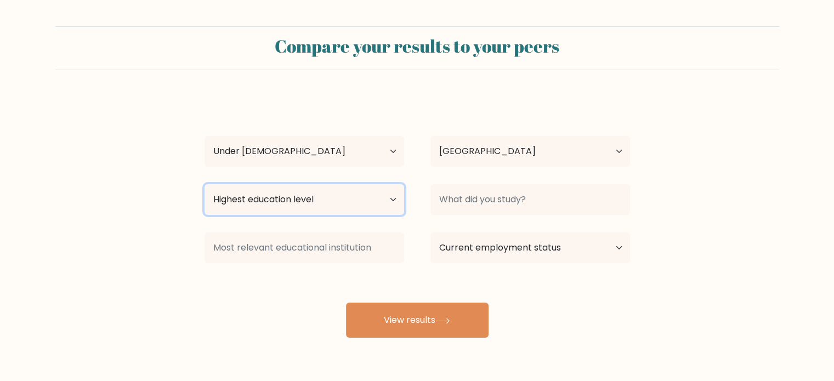
click at [290, 207] on select "Highest education level No schooling Primary Lower Secondary Upper Secondary Oc…" at bounding box center [305, 199] width 200 height 31
select select "primary"
click at [205, 184] on select "Highest education level No schooling Primary Lower Secondary Upper Secondary Oc…" at bounding box center [305, 199] width 200 height 31
click at [307, 207] on select "Highest education level No schooling Primary Lower Secondary Upper Secondary Oc…" at bounding box center [305, 199] width 200 height 31
click at [444, 280] on div "6 7 Age Under 18 years old 18-24 years old 25-34 years old 35-44 years old 45-5…" at bounding box center [417, 217] width 439 height 241
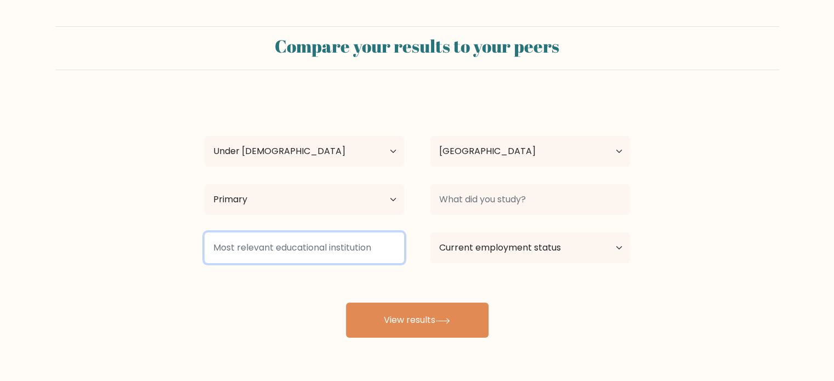
click at [342, 258] on input at bounding box center [305, 248] width 200 height 31
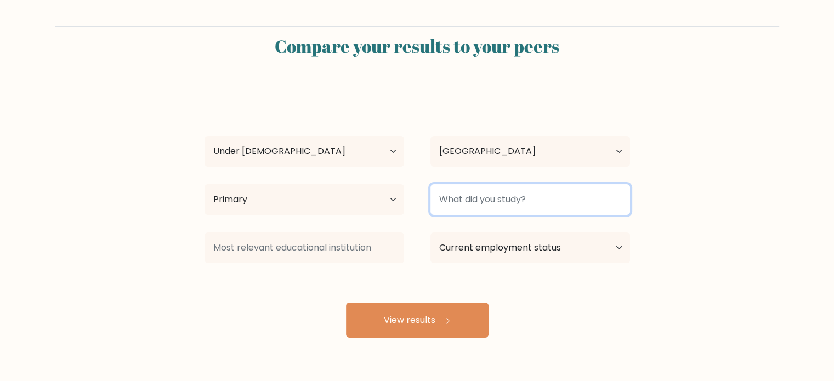
click at [528, 200] on input at bounding box center [530, 199] width 200 height 31
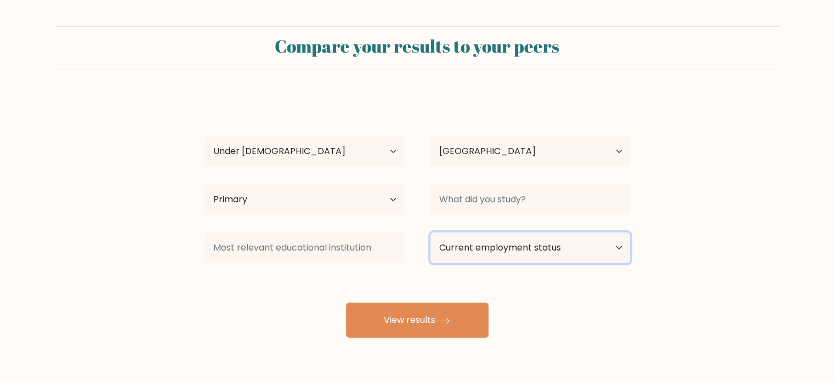
click at [510, 253] on select "Current employment status Employed Student Retired Other / prefer not to answer" at bounding box center [530, 248] width 200 height 31
click at [430, 233] on select "Current employment status Employed Student Retired Other / prefer not to answer" at bounding box center [530, 248] width 200 height 31
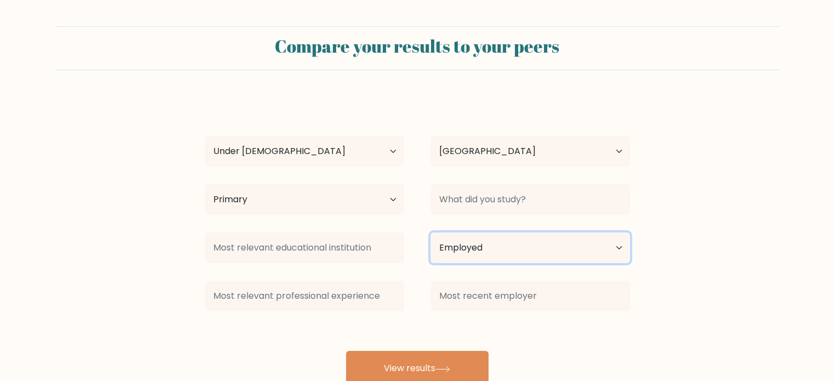
click at [494, 255] on select "Current employment status Employed Student Retired Other / prefer not to answer" at bounding box center [530, 248] width 200 height 31
select select "student"
click at [430, 233] on select "Current employment status Employed Student Retired Other / prefer not to answer" at bounding box center [530, 248] width 200 height 31
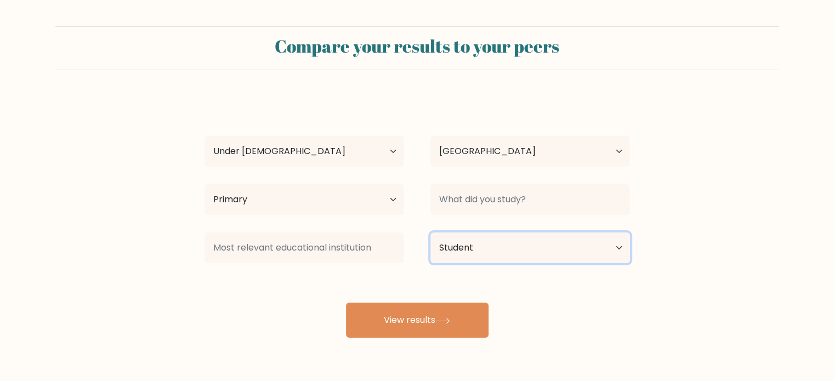
click at [489, 249] on select "Current employment status Employed Student Retired Other / prefer not to answer" at bounding box center [530, 248] width 200 height 31
click at [512, 239] on select "Current employment status Employed Student Retired Other / prefer not to answer" at bounding box center [530, 248] width 200 height 31
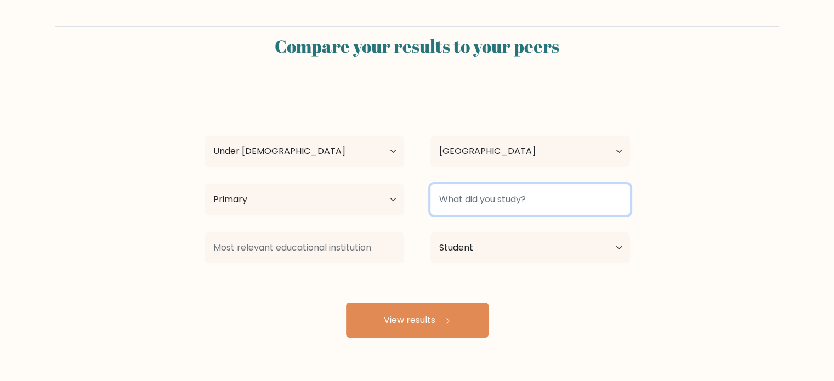
click at [519, 197] on input at bounding box center [530, 199] width 200 height 31
type input "nothing"
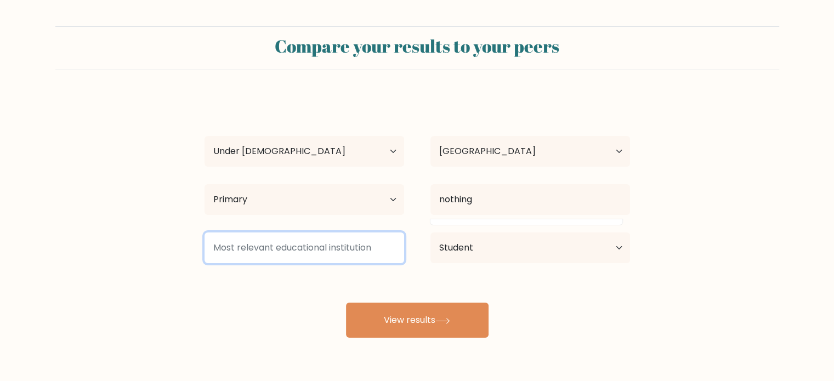
click at [318, 249] on input at bounding box center [305, 248] width 200 height 31
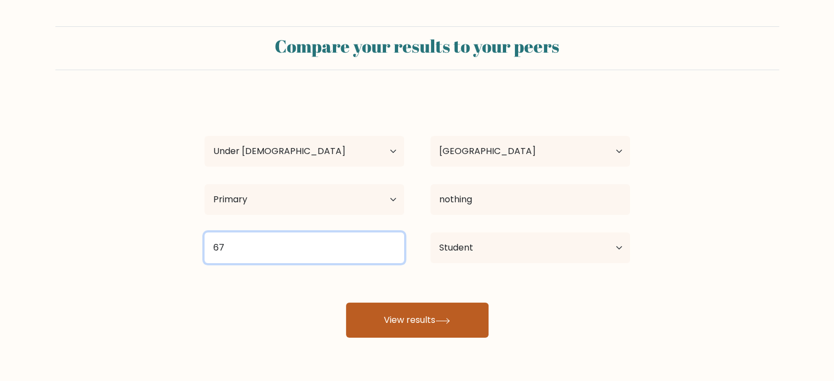
type input "67"
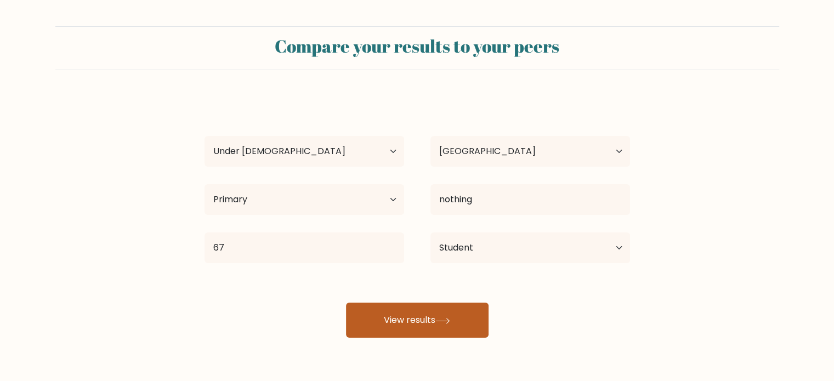
click at [397, 304] on button "View results" at bounding box center [417, 320] width 143 height 35
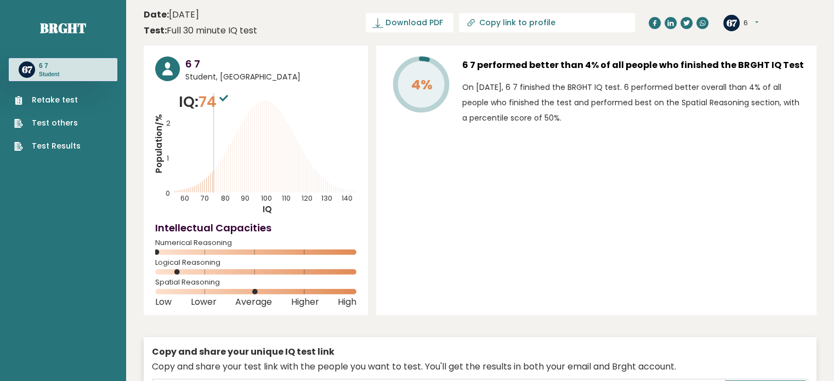
drag, startPoint x: 157, startPoint y: 251, endPoint x: 197, endPoint y: 253, distance: 40.6
click at [197, 253] on icon at bounding box center [255, 252] width 201 height 5
drag, startPoint x: 203, startPoint y: 94, endPoint x: 217, endPoint y: 111, distance: 22.6
click at [217, 111] on span "74" at bounding box center [215, 102] width 32 height 20
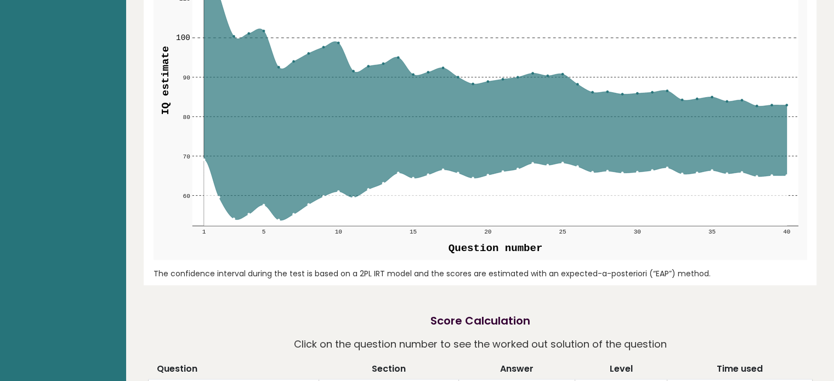
scroll to position [1127, 0]
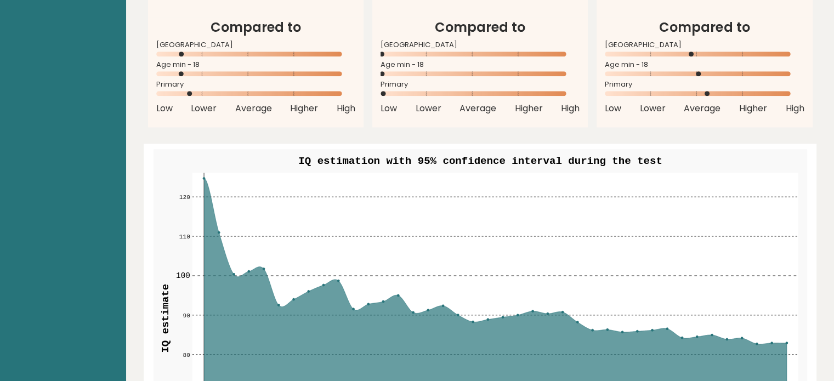
drag, startPoint x: 201, startPoint y: 157, endPoint x: 234, endPoint y: 286, distance: 132.9
click at [233, 275] on g "60 60 70 70 80 80 90 90 100 100 110 110 120 120 1 5 10 15 20 25 30 35 40" at bounding box center [487, 323] width 622 height 300
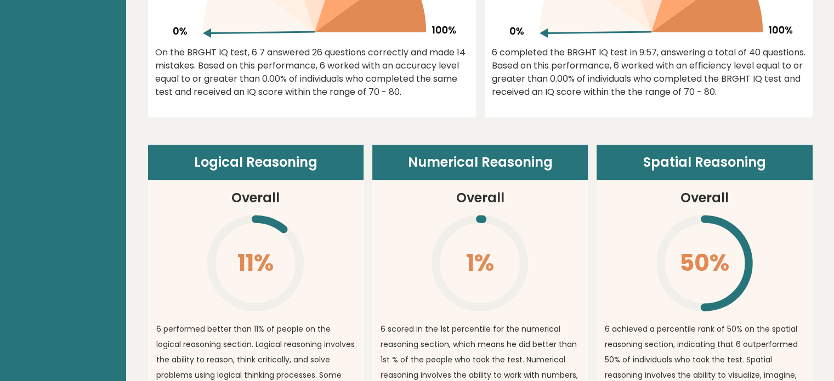
scroll to position [415, 0]
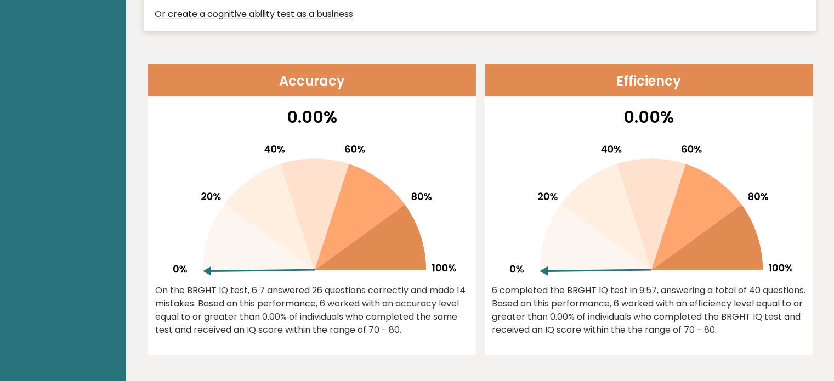
drag, startPoint x: 547, startPoint y: 268, endPoint x: 579, endPoint y: 233, distance: 48.1
click at [579, 233] on g at bounding box center [651, 210] width 282 height 131
drag, startPoint x: 543, startPoint y: 270, endPoint x: 493, endPoint y: 277, distance: 50.3
click at [493, 277] on div "0.00% 6 completed the BRGHT IQ test in 9:57, answering a total of 40 questions.…" at bounding box center [649, 230] width 328 height 251
